Goal: Find specific page/section

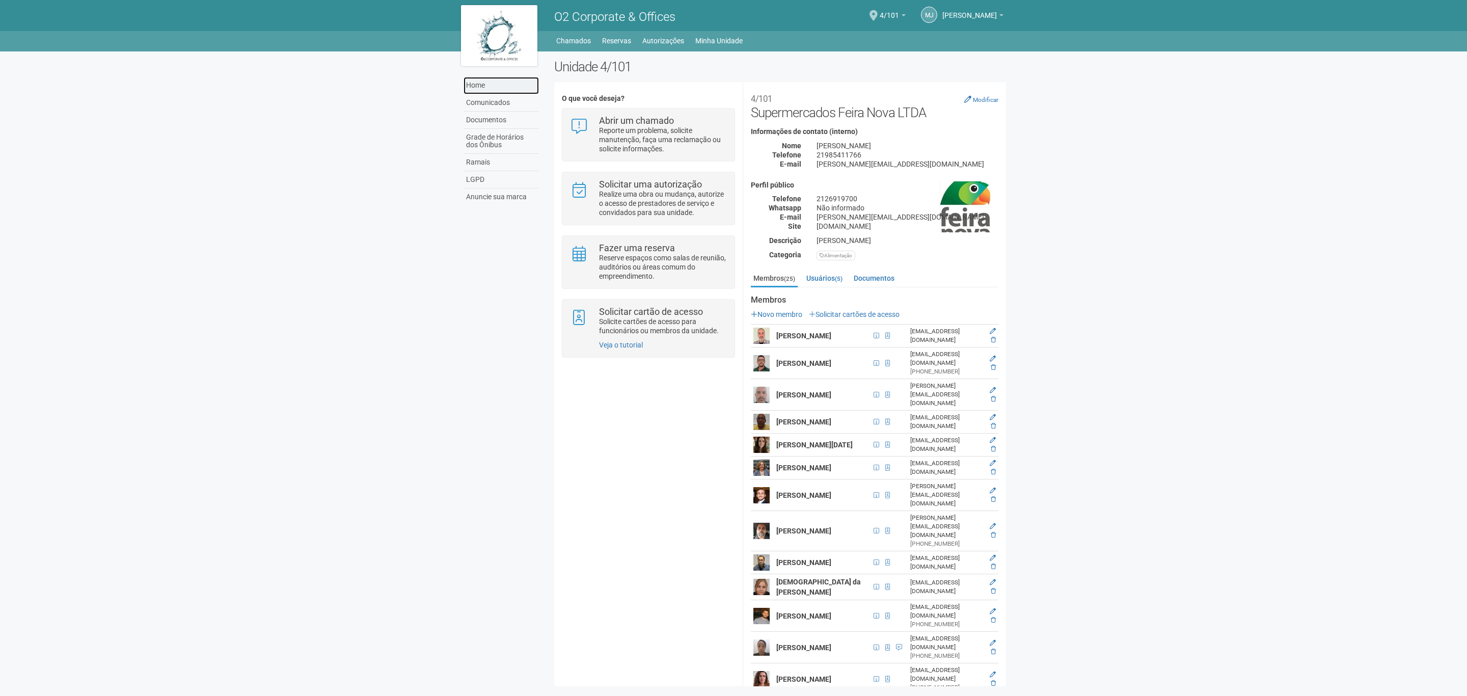
click at [500, 83] on link "Home" at bounding box center [500, 85] width 75 height 17
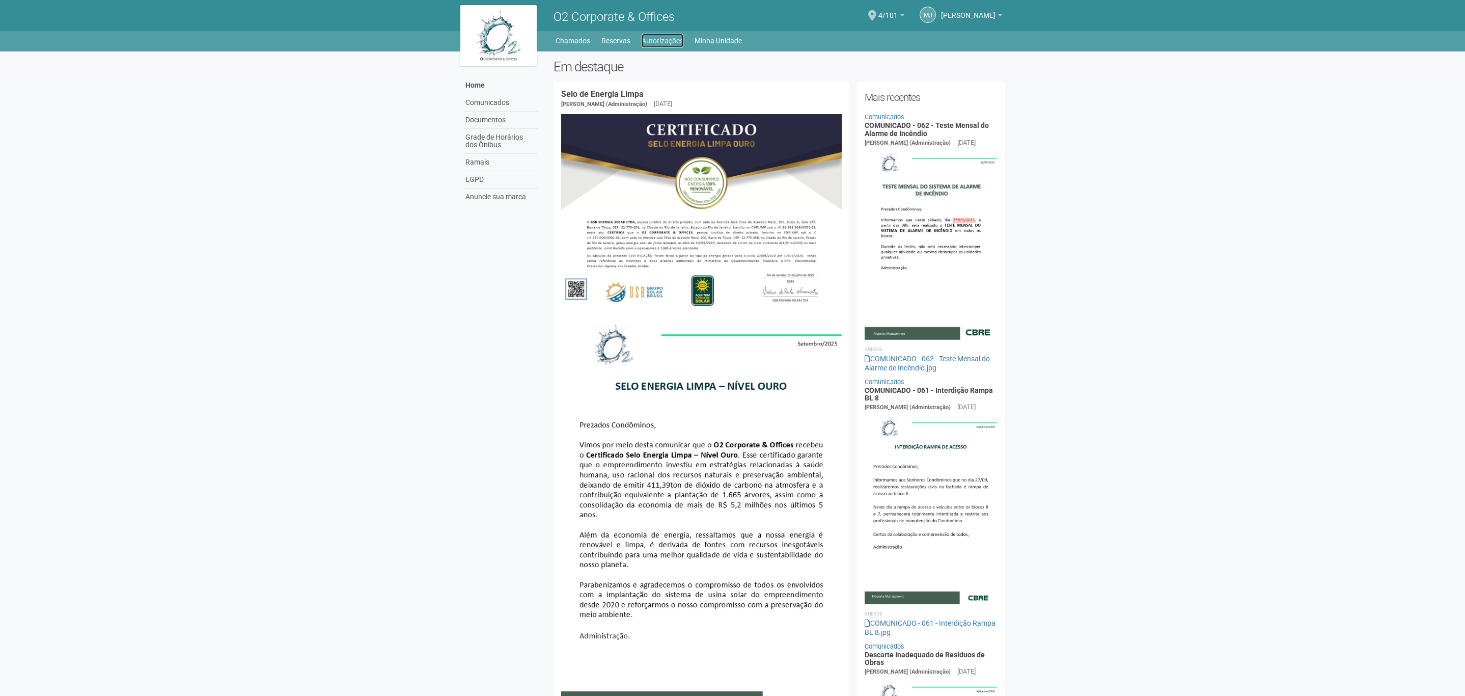
click at [669, 46] on link "Autorizações" at bounding box center [663, 41] width 42 height 14
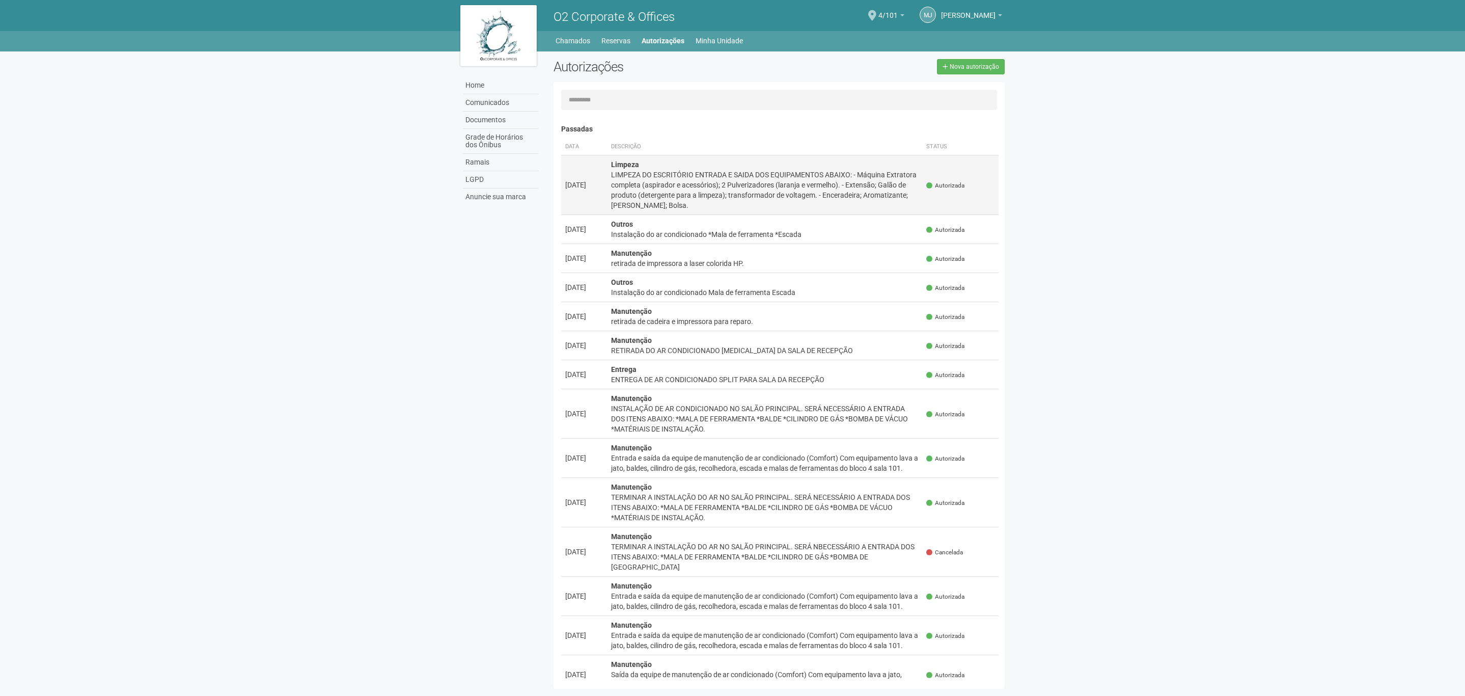
click at [694, 186] on div "LIMPEZA DO ESCRITÓRIO ENTRADA E SAIDA DOS EQUIPAMENTOS ABAIXO: - Máquina Extrat…" at bounding box center [765, 190] width 308 height 41
